Goal: Complete application form

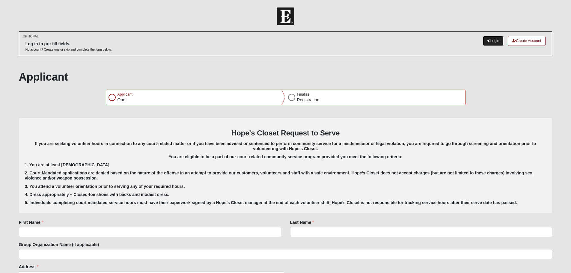
click at [483, 37] on link "Login" at bounding box center [493, 41] width 21 height 10
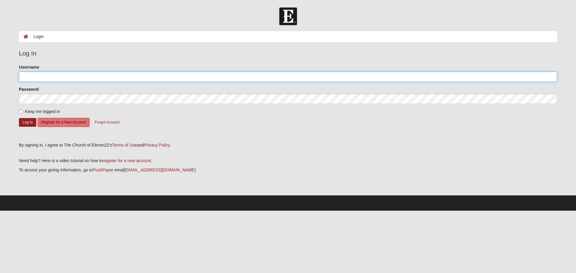
click at [82, 75] on input "Username" at bounding box center [288, 77] width 538 height 10
type input "michellefpembroke@gmail.com"
click at [25, 122] on button "Log In" at bounding box center [27, 122] width 17 height 9
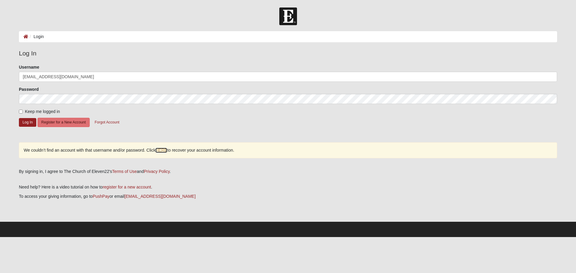
click at [163, 149] on link "HERE" at bounding box center [161, 150] width 12 height 5
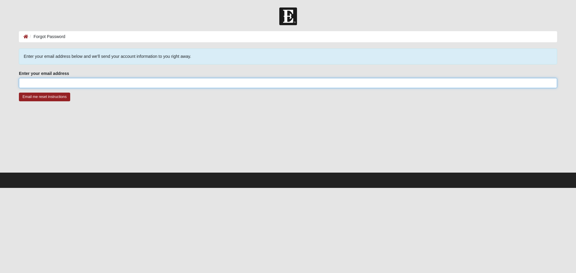
click at [78, 84] on input "Enter your email address" at bounding box center [288, 83] width 538 height 10
type input "MichelleFPembroke@gmail.com"
click at [43, 96] on input "Email me reset instructions" at bounding box center [44, 97] width 51 height 9
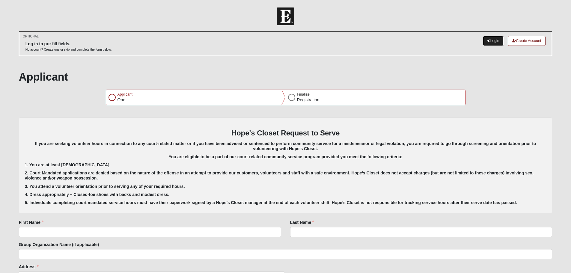
click at [495, 40] on link "Login" at bounding box center [493, 41] width 21 height 10
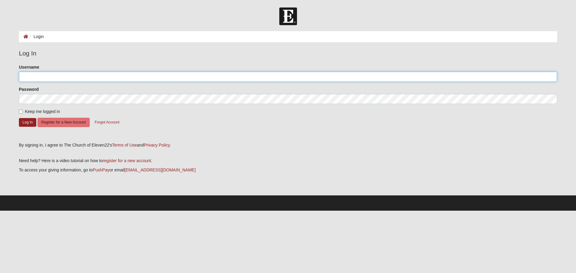
click at [151, 76] on input "Username" at bounding box center [288, 77] width 538 height 10
type input "Mpbrennan01"
click at [23, 120] on button "Log In" at bounding box center [27, 122] width 17 height 9
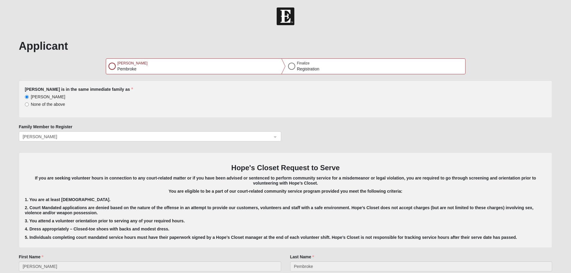
select select "9"
select select "22"
select select "1966"
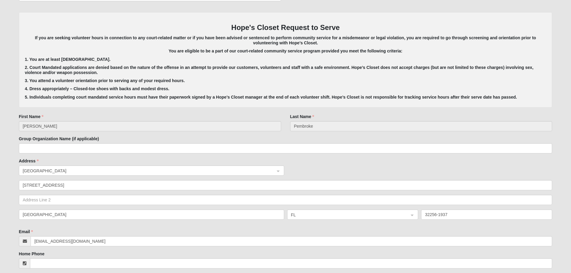
scroll to position [150, 0]
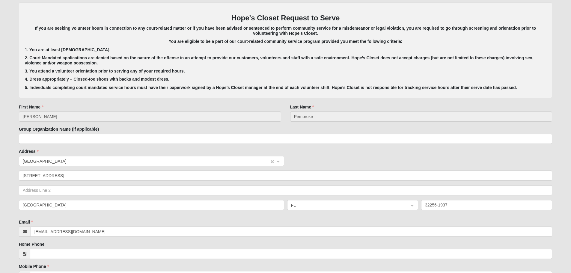
click at [88, 160] on span "United States" at bounding box center [146, 161] width 247 height 7
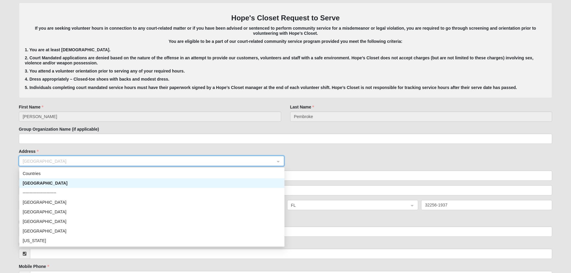
click at [79, 186] on div "United States" at bounding box center [152, 183] width 258 height 7
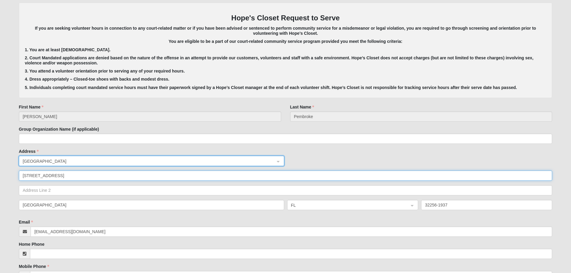
click at [125, 175] on input "8540 Homeplace Dr Apt 6301" at bounding box center [286, 176] width 534 height 10
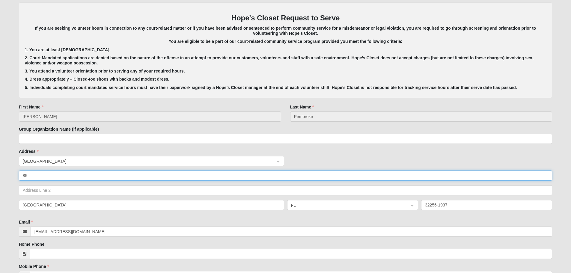
type input "8"
type input "13846 Atlantic Blvd"
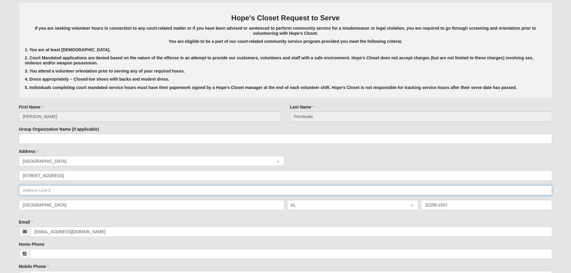
type input "Unit 217"
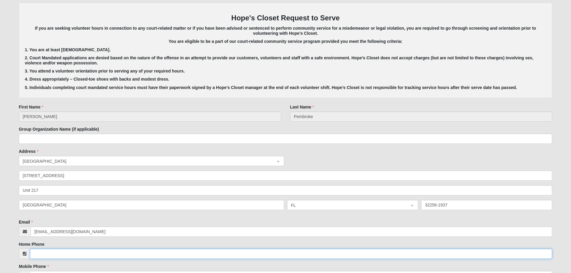
type input "(904) 716-7876"
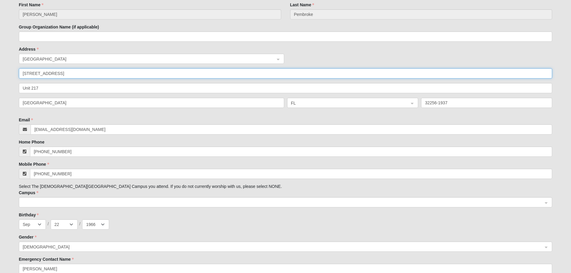
scroll to position [270, 0]
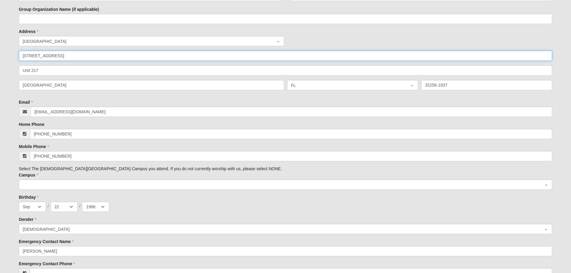
click at [110, 183] on span at bounding box center [283, 185] width 521 height 7
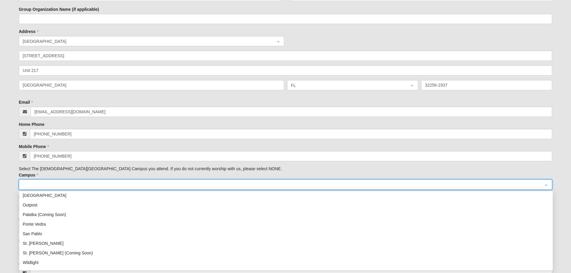
scroll to position [77, 0]
drag, startPoint x: 48, startPoint y: 228, endPoint x: 144, endPoint y: 210, distance: 97.7
click at [49, 228] on div "San Pablo" at bounding box center [286, 226] width 527 height 7
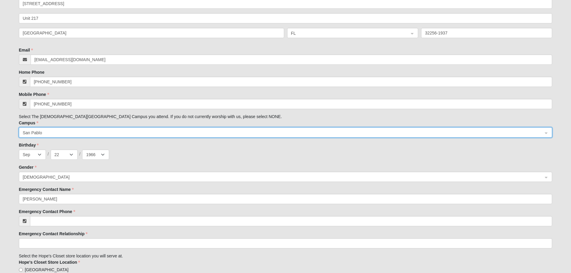
scroll to position [330, 0]
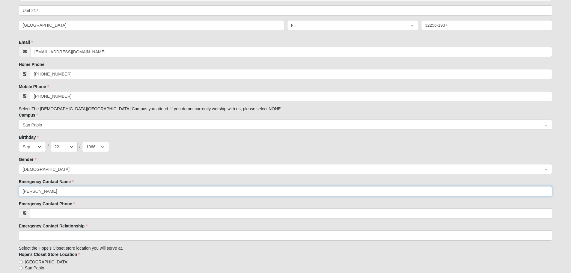
drag, startPoint x: 69, startPoint y: 193, endPoint x: 0, endPoint y: 182, distance: 69.8
click at [0, 182] on form "Hello Michelle My Account Log Out 2025 Hope's Closet Court Mandated Adult Serve…" at bounding box center [285, 101] width 571 height 847
type input "Cynthia Boechler"
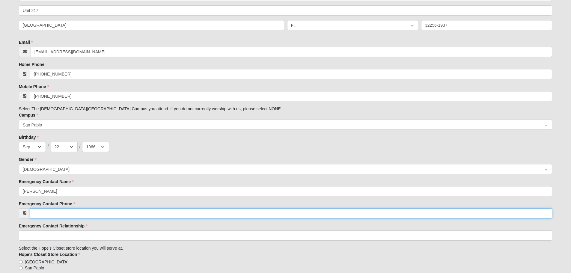
click at [101, 214] on input "Emergency Contact Phone" at bounding box center [291, 213] width 523 height 10
type input "(904) 655-9475"
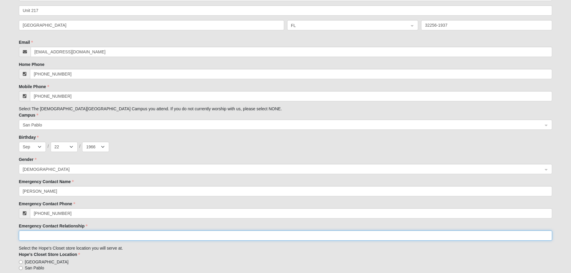
click at [91, 234] on input "Emergency Contact Relationship" at bounding box center [286, 236] width 534 height 10
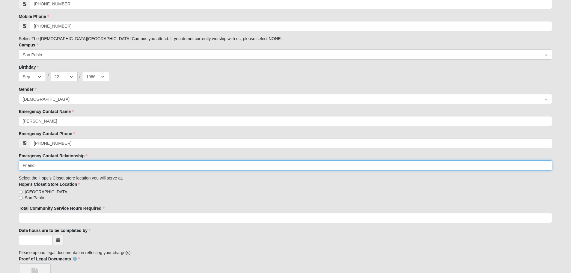
scroll to position [420, 0]
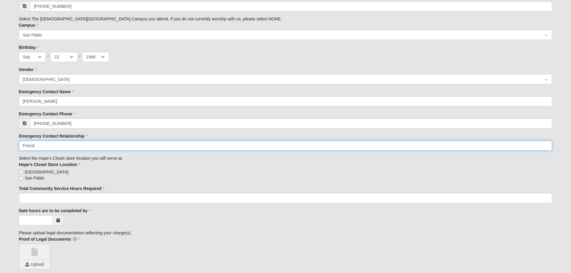
type input "Friend"
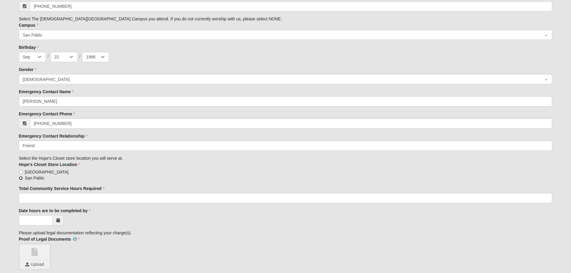
click at [20, 178] on input "San Pablo" at bounding box center [21, 178] width 4 height 4
radio input "true"
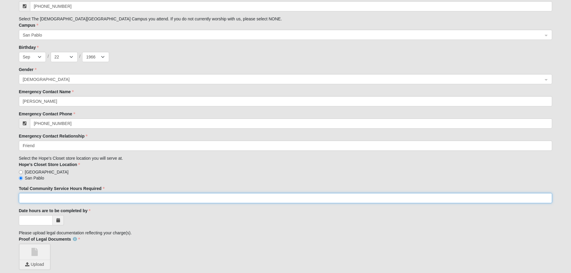
click at [78, 198] on input "Total Community Service Hours Required" at bounding box center [286, 198] width 534 height 10
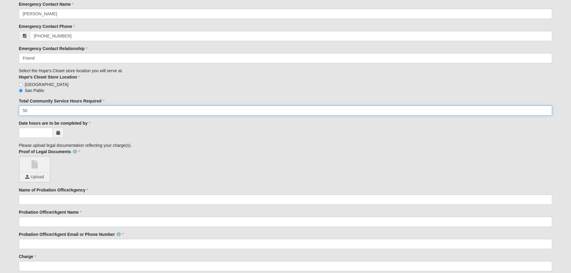
scroll to position [510, 0]
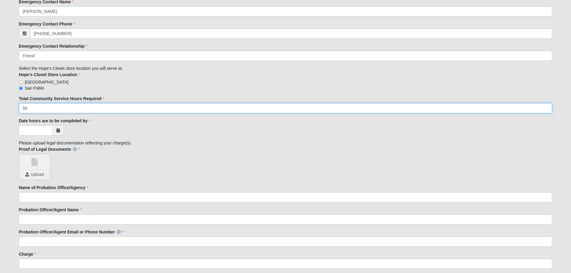
type input "50"
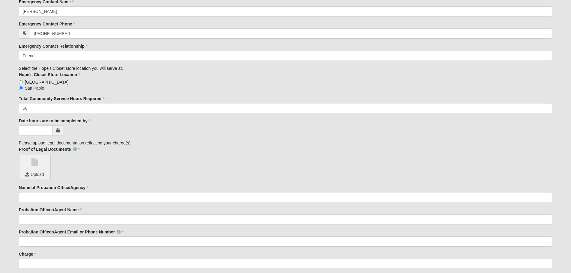
click at [60, 130] on span at bounding box center [58, 130] width 11 height 10
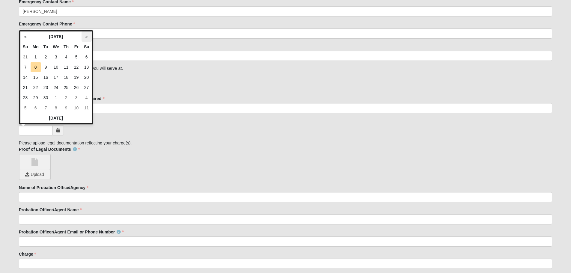
click at [87, 37] on th "»" at bounding box center [87, 36] width 10 height 10
click at [25, 36] on th "«" at bounding box center [25, 36] width 10 height 10
click at [45, 88] on td "23" at bounding box center [46, 87] width 10 height 10
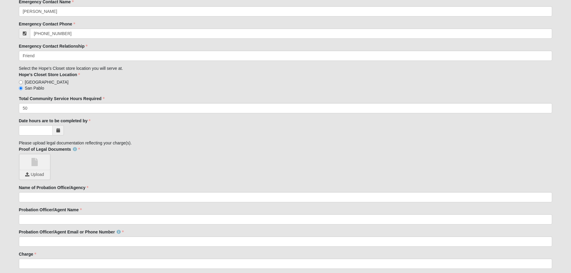
type input "09/23/2025"
click at [40, 174] on span "Upload" at bounding box center [34, 174] width 23 height 5
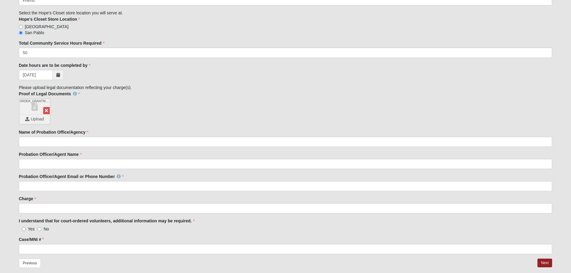
scroll to position [570, 0]
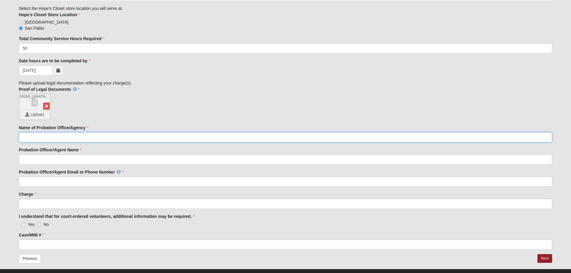
click at [95, 137] on input "Name of Probation Office/Agency" at bounding box center [286, 137] width 534 height 10
type input "N/A"
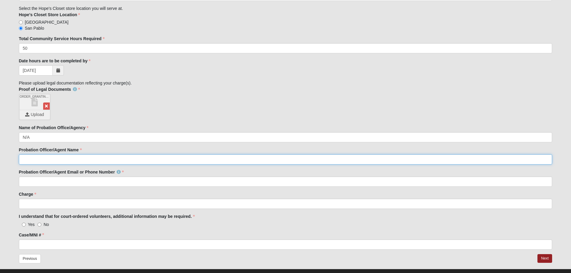
click at [64, 162] on input "Probation Officer/Agent Name" at bounding box center [286, 159] width 534 height 10
type input "N/A"
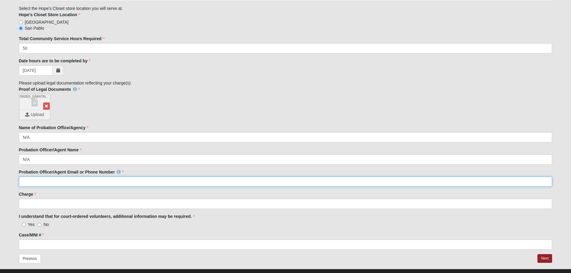
click at [74, 182] on input "Probation Officer/Agent Email or Phone Number" at bounding box center [286, 182] width 534 height 10
type input "N/A"
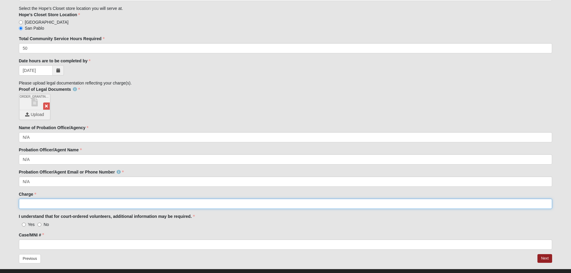
click at [46, 204] on input "Charge" at bounding box center [286, 204] width 534 height 10
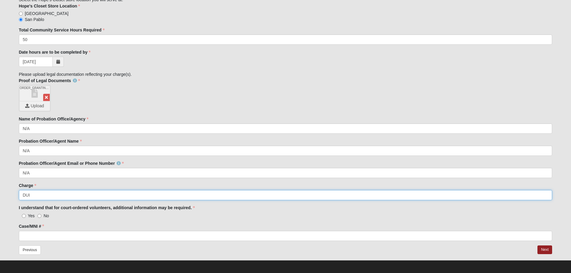
scroll to position [581, 0]
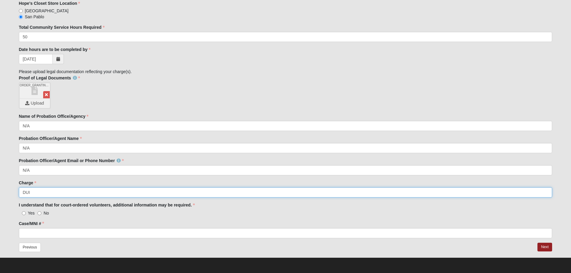
type input "DUI"
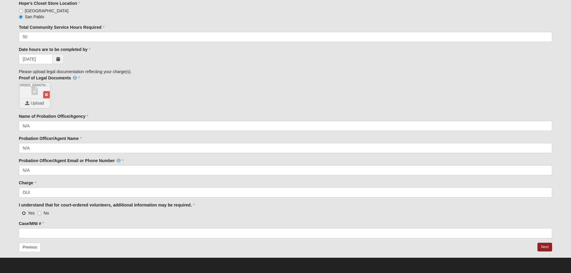
click at [24, 213] on input "Yes" at bounding box center [24, 213] width 4 height 4
radio input "true"
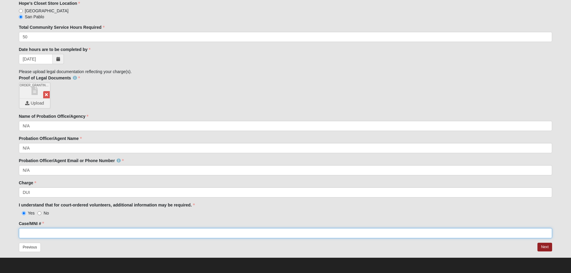
click at [64, 234] on input "Case/MNI #" at bounding box center [286, 233] width 534 height 10
type input "16-2025-CT-8244"
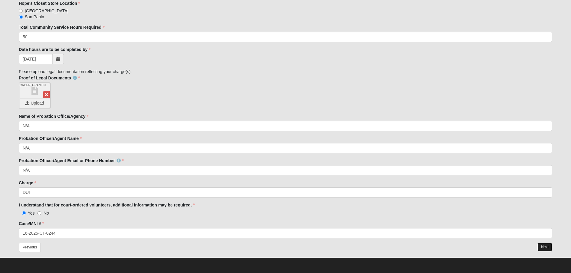
click at [546, 246] on button "Next" at bounding box center [545, 247] width 15 height 9
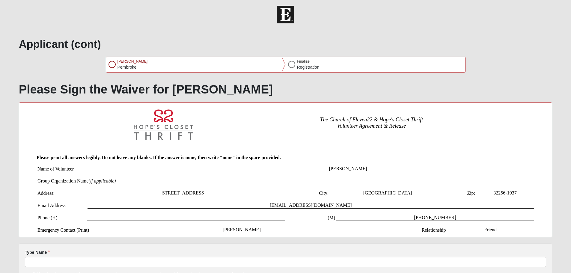
scroll to position [0, 0]
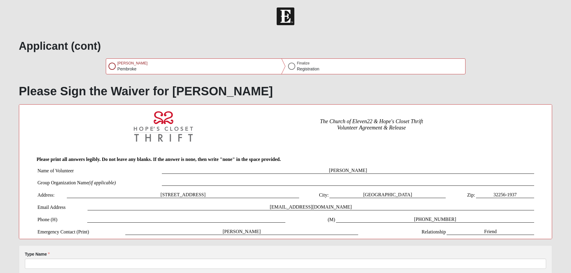
click at [229, 192] on td "8540 Homeplace Dr Apt 6301" at bounding box center [183, 195] width 233 height 6
click at [218, 196] on td "8540 Homeplace Dr Apt 6301" at bounding box center [183, 195] width 233 height 6
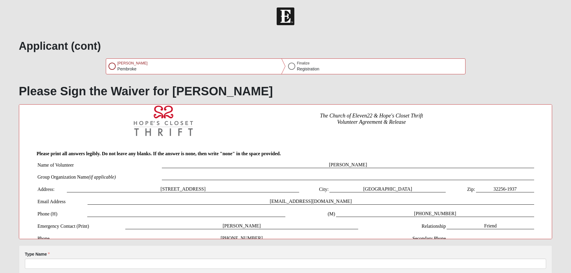
scroll to position [7, 0]
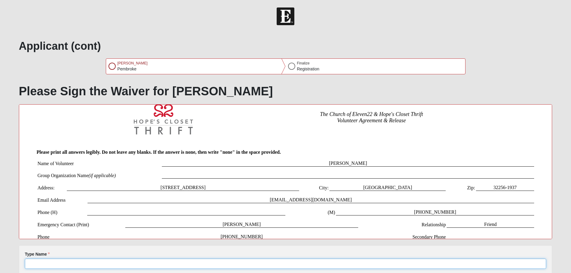
click at [54, 267] on input "Type Name" at bounding box center [286, 264] width 522 height 10
type input "Michelle Pembroke"
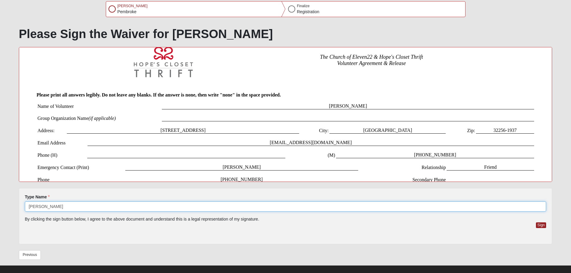
scroll to position [65, 0]
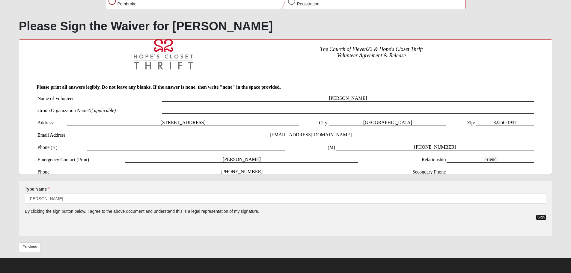
click at [541, 217] on button "Sign" at bounding box center [541, 218] width 10 height 6
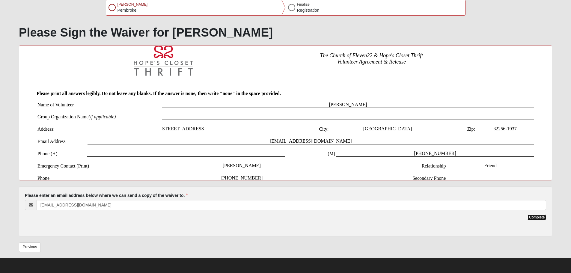
click at [540, 217] on button "Complete" at bounding box center [537, 218] width 19 height 6
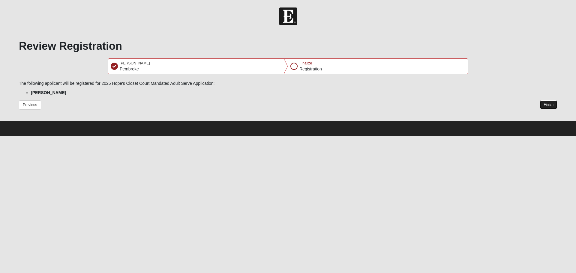
click at [553, 104] on button "Finish" at bounding box center [548, 104] width 17 height 9
